Goal: Check status: Check status

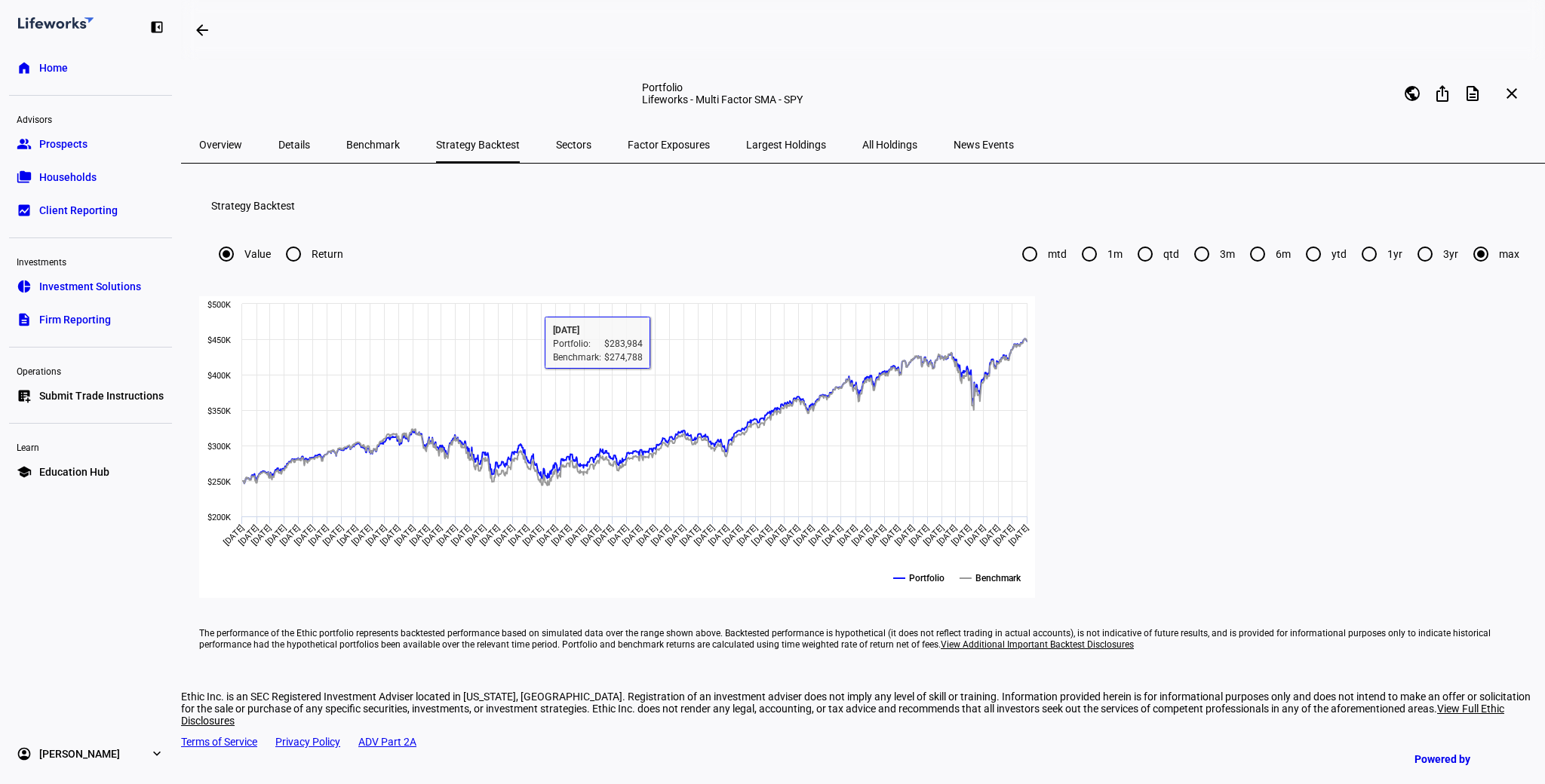
click at [308, 269] on input "Return" at bounding box center [293, 254] width 30 height 30
radio input "true"
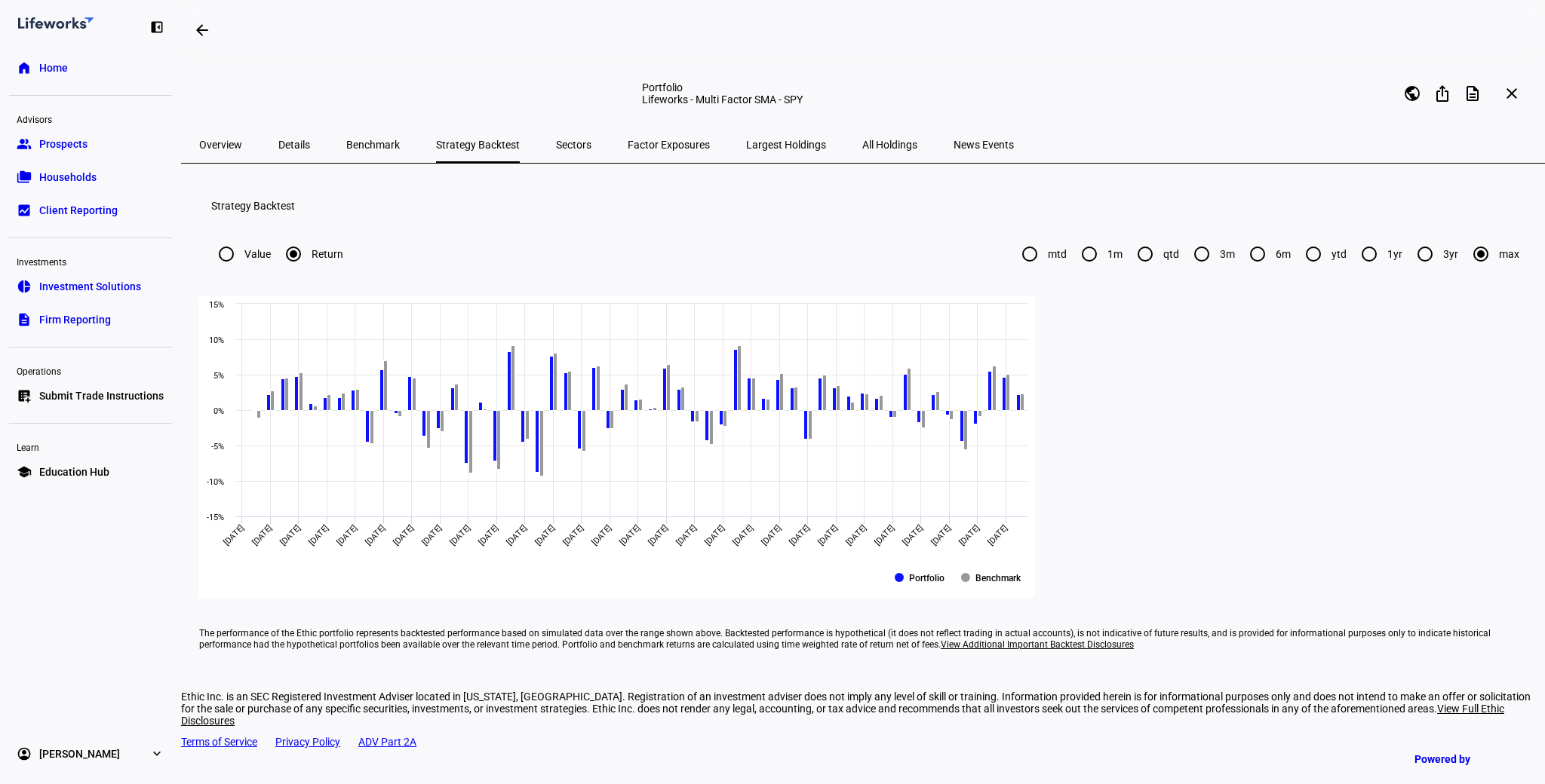
click at [288, 140] on span "Details" at bounding box center [294, 145] width 32 height 10
